Goal: Task Accomplishment & Management: Manage account settings

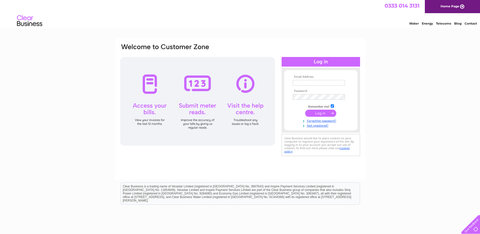
type input "[PERSON_NAME][EMAIL_ADDRESS][DOMAIN_NAME]"
click at [322, 113] on input "submit" at bounding box center [320, 112] width 31 height 7
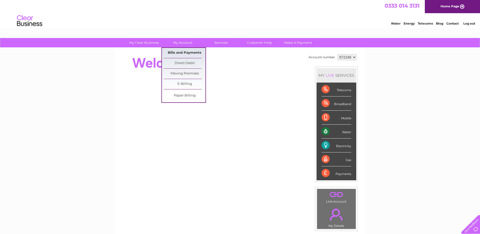
click at [185, 51] on link "Bills and Payments" at bounding box center [185, 53] width 42 height 10
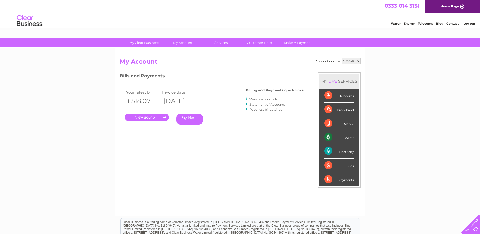
click at [145, 117] on link "." at bounding box center [147, 117] width 44 height 7
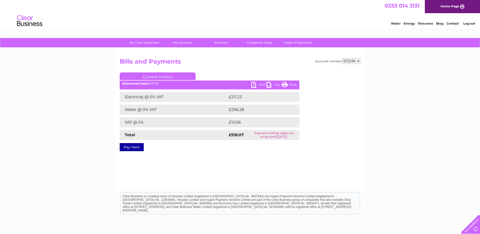
click at [253, 83] on link "PDF" at bounding box center [258, 85] width 15 height 7
click at [469, 23] on link "Log out" at bounding box center [469, 23] width 12 height 4
